Goal: Navigation & Orientation: Find specific page/section

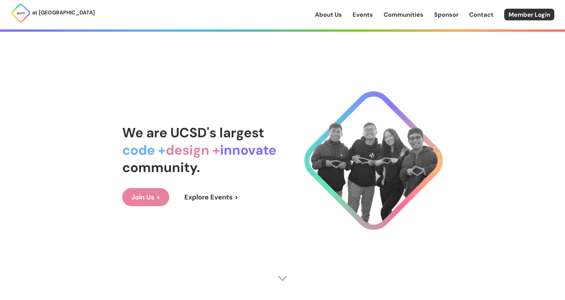
click at [360, 11] on link "Events" at bounding box center [363, 14] width 20 height 9
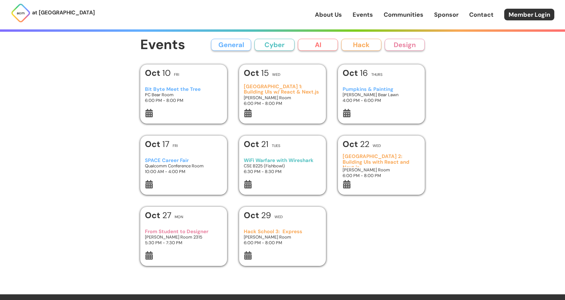
click at [314, 43] on button "AI" at bounding box center [318, 45] width 40 height 12
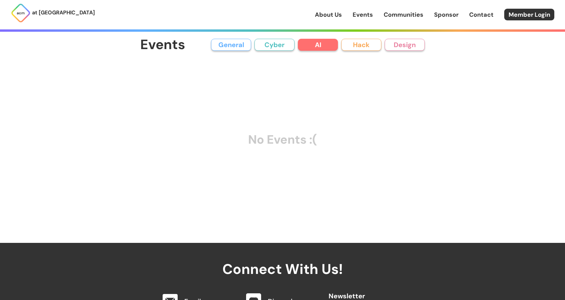
click at [366, 10] on link "Events" at bounding box center [363, 14] width 20 height 9
click at [321, 13] on link "About Us" at bounding box center [328, 14] width 27 height 9
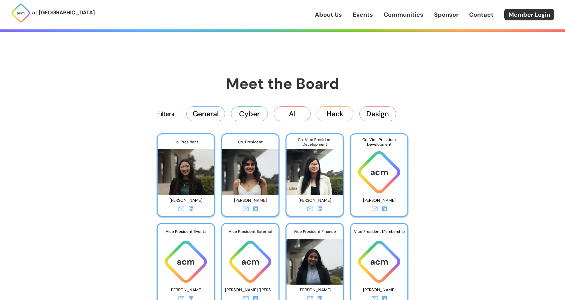
scroll to position [1022, 0]
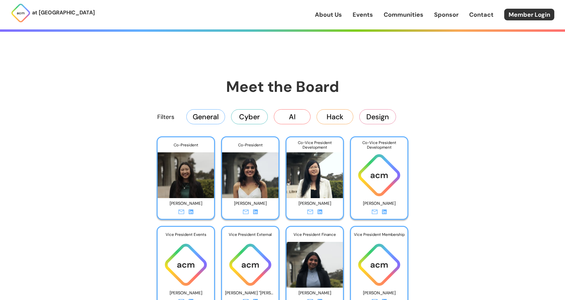
click at [304, 114] on button "AI" at bounding box center [292, 116] width 37 height 15
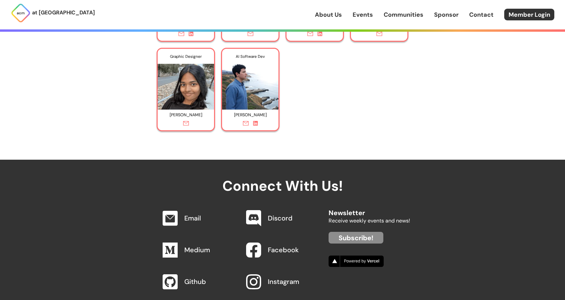
scroll to position [1614, 0]
